Goal: Task Accomplishment & Management: Manage account settings

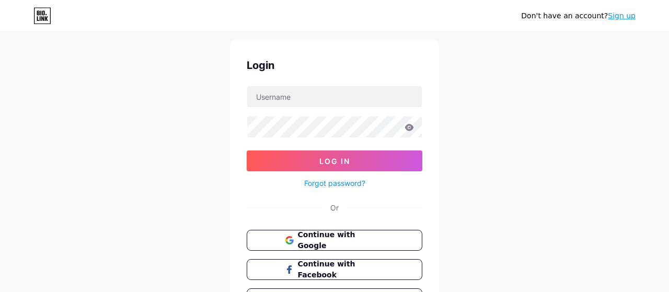
scroll to position [91, 0]
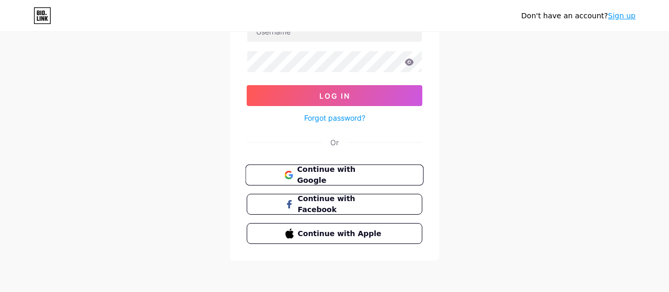
click at [351, 173] on span "Continue with Google" at bounding box center [340, 175] width 87 height 22
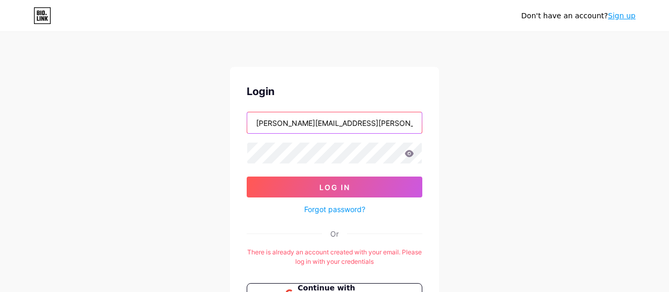
click at [312, 133] on input "[PERSON_NAME][EMAIL_ADDRESS][PERSON_NAME][DOMAIN_NAME]" at bounding box center [334, 122] width 175 height 21
type input "[PERSON_NAME][EMAIL_ADDRESS][PERSON_NAME][DOMAIN_NAME]"
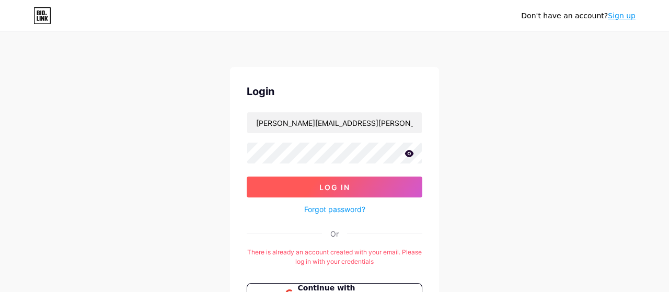
click at [350, 190] on button "Log In" at bounding box center [335, 187] width 176 height 21
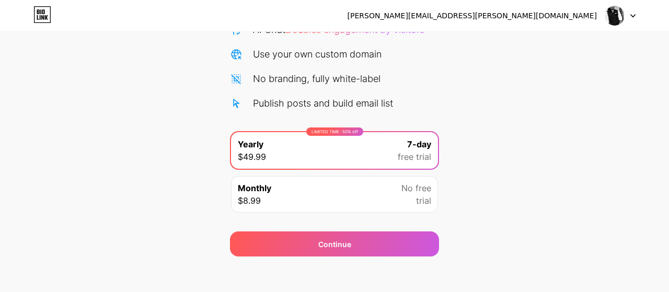
scroll to position [128, 0]
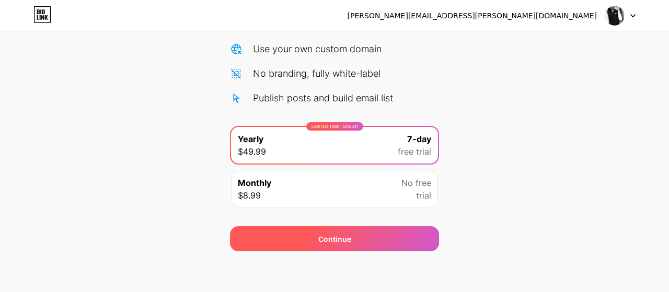
click at [315, 240] on div "Continue" at bounding box center [334, 238] width 209 height 25
